Goal: Information Seeking & Learning: Learn about a topic

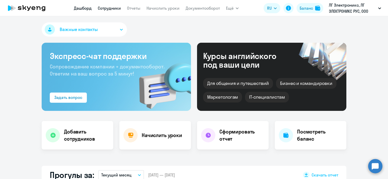
click at [117, 10] on link "Сотрудники" at bounding box center [109, 8] width 23 height 5
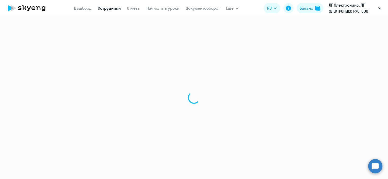
select select "30"
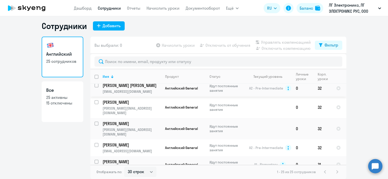
scroll to position [76, 0]
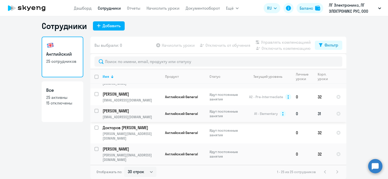
click at [114, 108] on p "[PERSON_NAME]" at bounding box center [131, 111] width 57 height 6
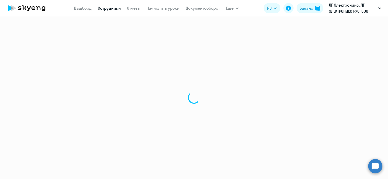
select select "english"
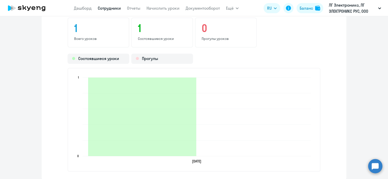
scroll to position [584, 0]
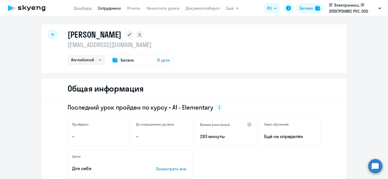
select select "30"
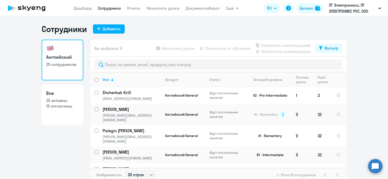
scroll to position [214, 0]
